Goal: Find specific page/section: Find specific page/section

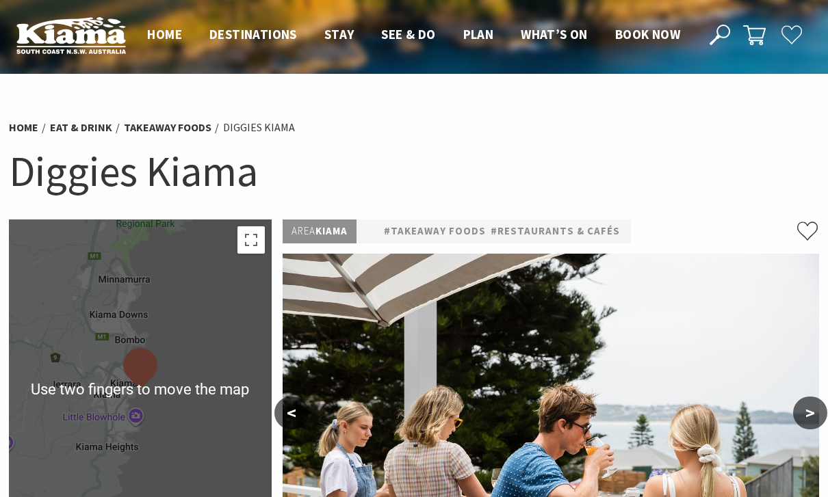
scroll to position [1, 0]
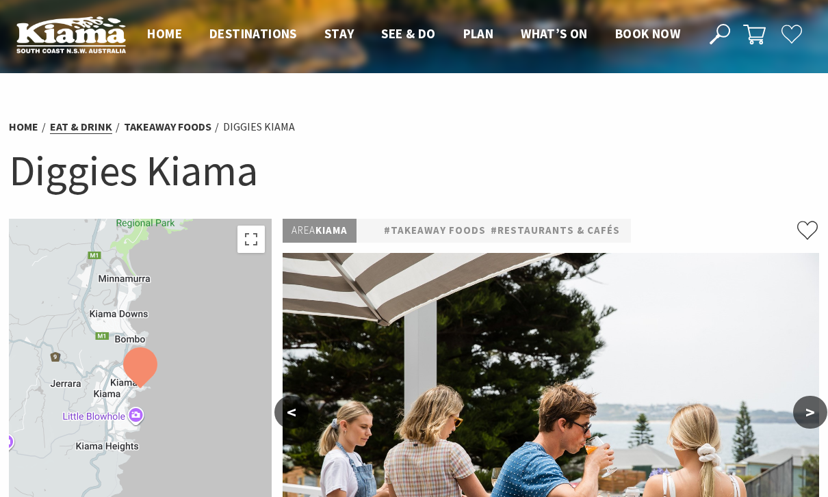
click at [81, 129] on link "Eat & Drink" at bounding box center [81, 127] width 62 height 14
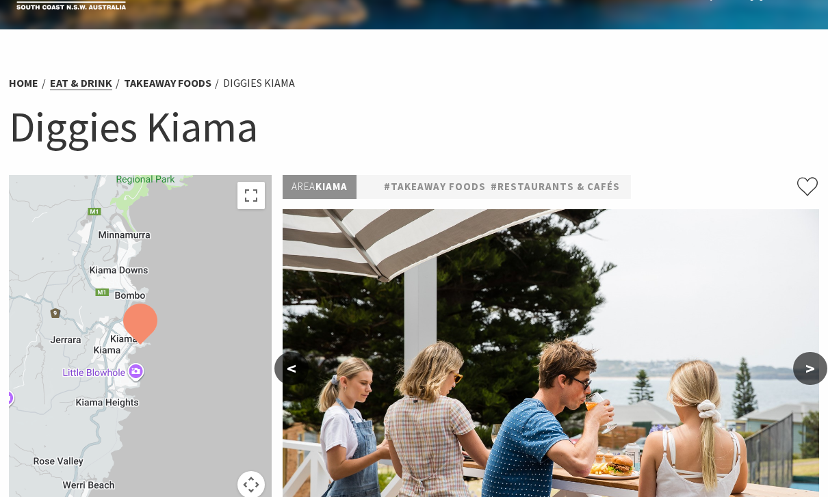
click at [78, 83] on link "Eat & Drink" at bounding box center [81, 83] width 62 height 14
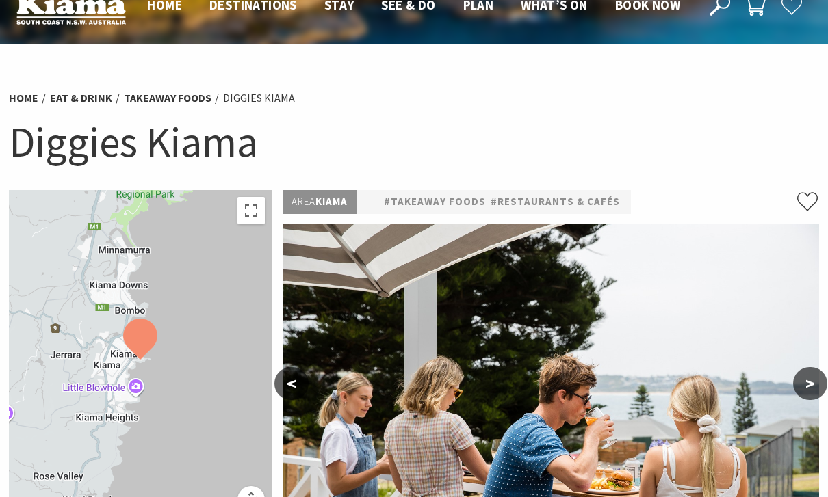
scroll to position [0, 0]
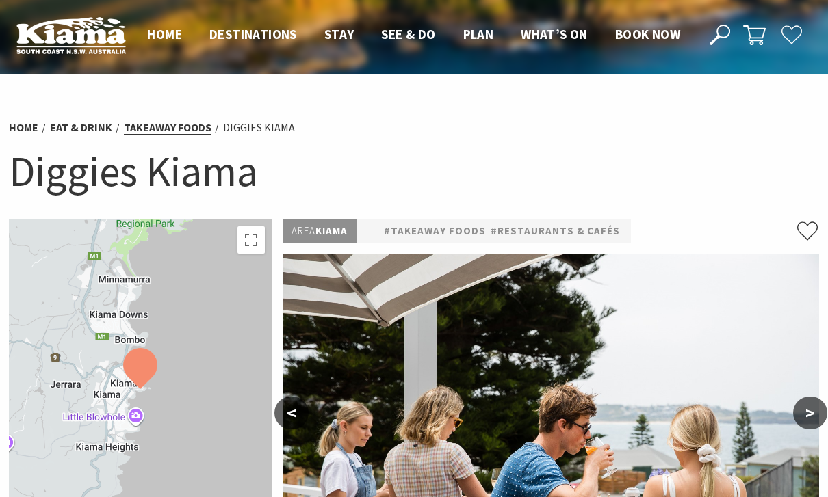
click at [172, 128] on link "Takeaway Foods" at bounding box center [168, 127] width 88 height 14
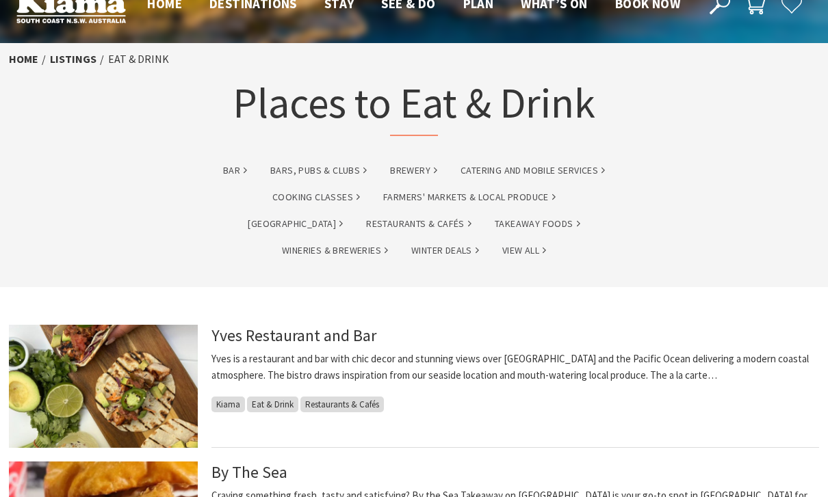
scroll to position [30, 0]
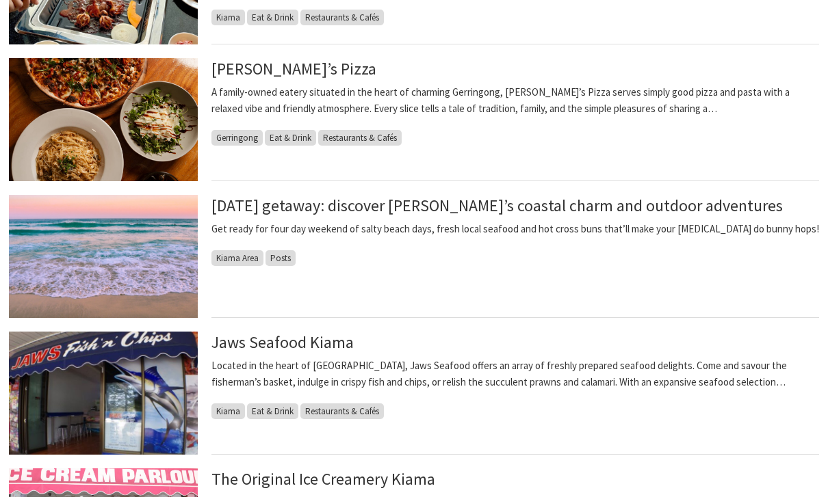
scroll to position [596, 0]
